Goal: Navigation & Orientation: Go to known website

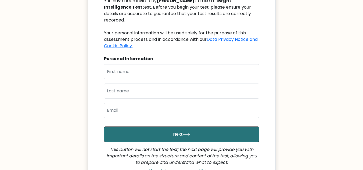
scroll to position [27, 0]
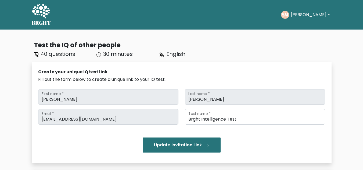
click at [312, 15] on button "[PERSON_NAME]" at bounding box center [310, 14] width 42 height 7
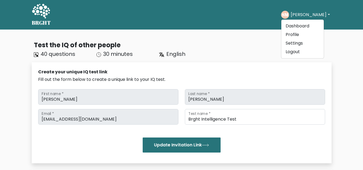
click at [258, 61] on div "Test the IQ of other people 40 questions 30 minutes English Create your unique …" at bounding box center [182, 172] width 307 height 273
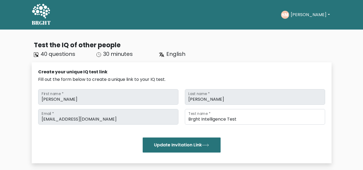
click at [311, 15] on button "[PERSON_NAME]" at bounding box center [310, 14] width 42 height 7
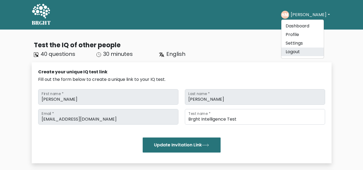
click at [291, 54] on link "Logout" at bounding box center [303, 52] width 43 height 9
